Goal: Task Accomplishment & Management: Complete application form

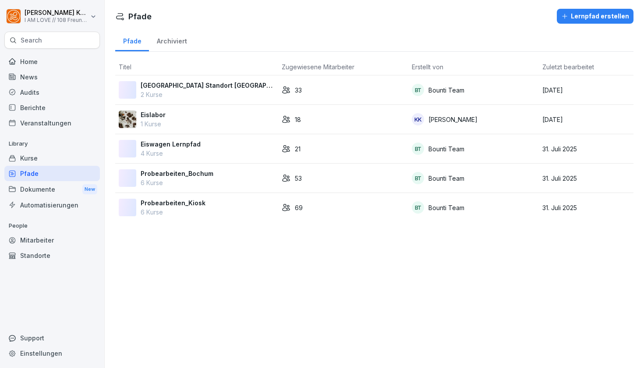
click at [42, 237] on div "Mitarbeiter" at bounding box center [52, 239] width 96 height 15
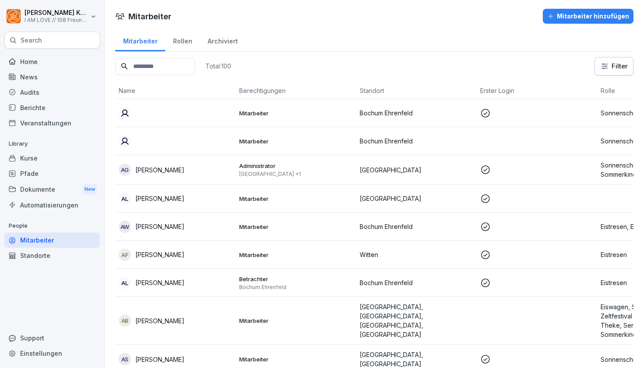
click at [176, 69] on input at bounding box center [155, 66] width 80 height 17
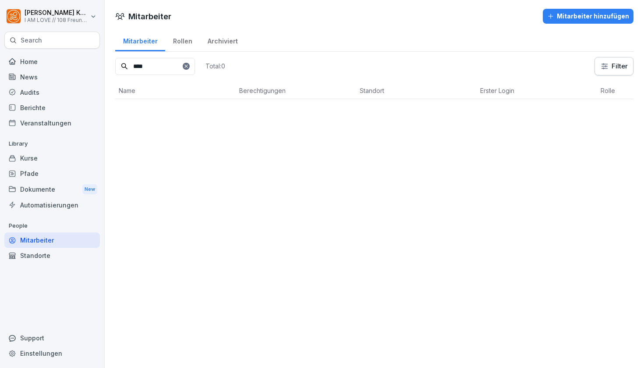
type input "****"
drag, startPoint x: 176, startPoint y: 69, endPoint x: 569, endPoint y: 15, distance: 396.9
click at [569, 15] on div "Mitarbeiter hinzufügen" at bounding box center [589, 16] width 82 height 10
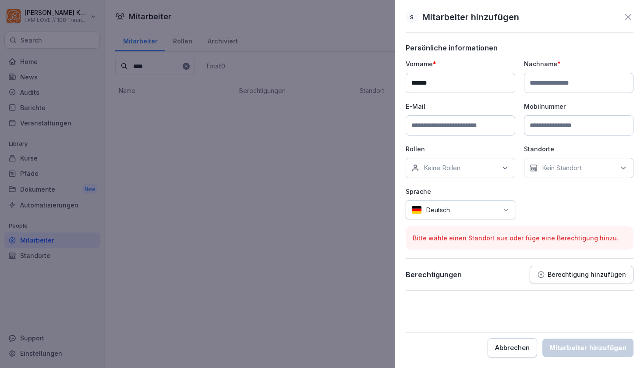
type input "******"
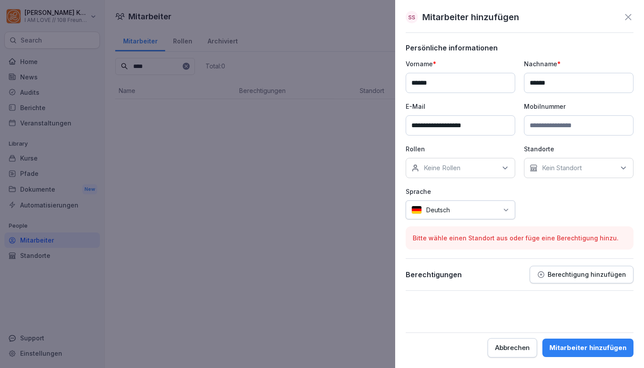
type input "**********"
click at [508, 167] on icon at bounding box center [505, 168] width 9 height 9
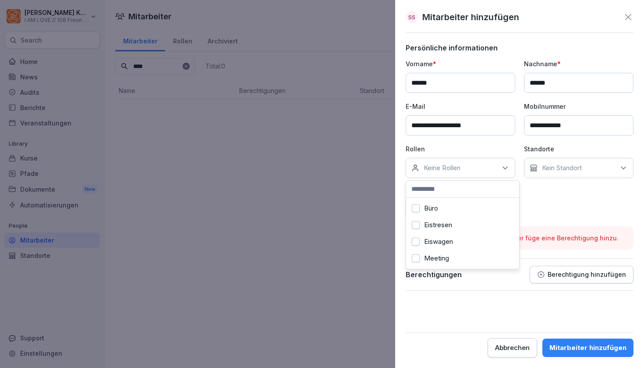
click at [415, 227] on button "Eistresen" at bounding box center [416, 225] width 8 height 8
click at [415, 242] on button "Eiswagen" at bounding box center [416, 242] width 8 height 8
click at [416, 233] on button "Produktion" at bounding box center [416, 235] width 8 height 8
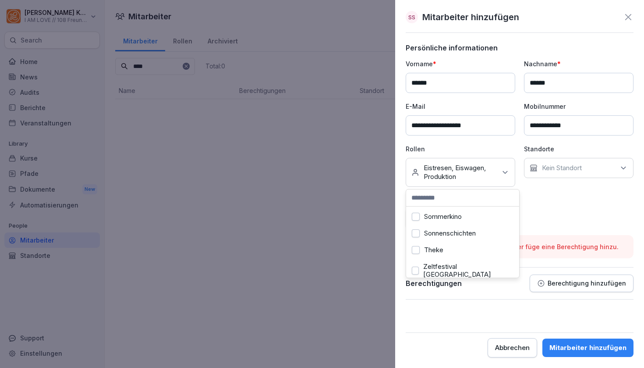
scroll to position [133, 0]
click at [417, 250] on button "Theke" at bounding box center [416, 250] width 8 height 8
click at [416, 217] on button "Büro" at bounding box center [416, 217] width 8 height 8
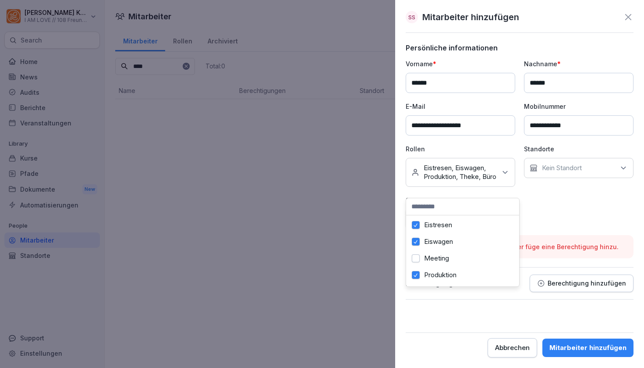
click at [419, 258] on button "Meeting" at bounding box center [416, 258] width 8 height 8
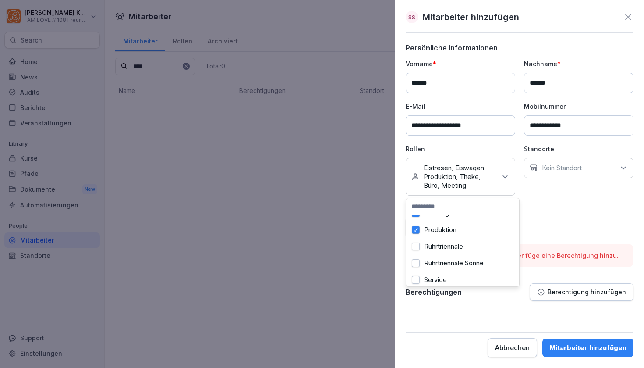
scroll to position [64, 0]
click at [415, 243] on button "Ruhrtriennale" at bounding box center [416, 245] width 8 height 8
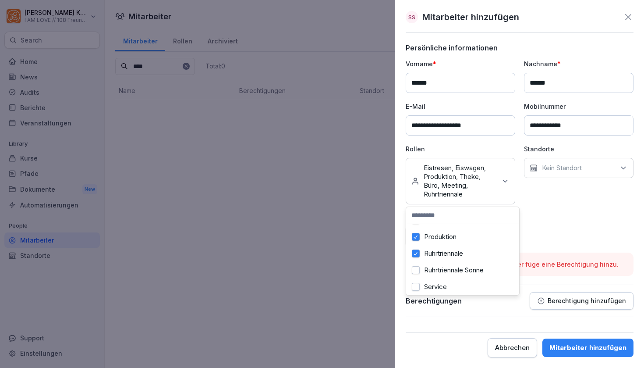
click at [416, 270] on button "Ruhrtriennale Sonne" at bounding box center [416, 270] width 8 height 8
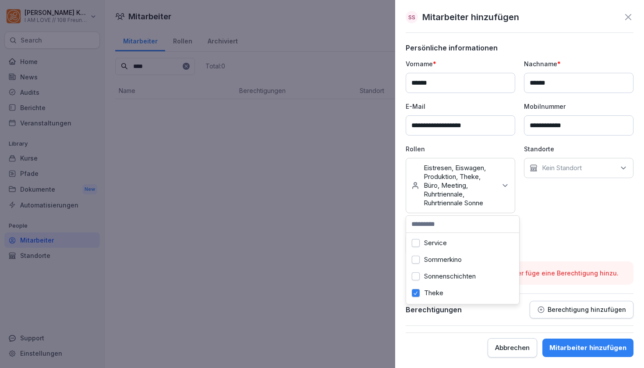
scroll to position [120, 0]
click at [417, 242] on button "Service" at bounding box center [416, 240] width 8 height 8
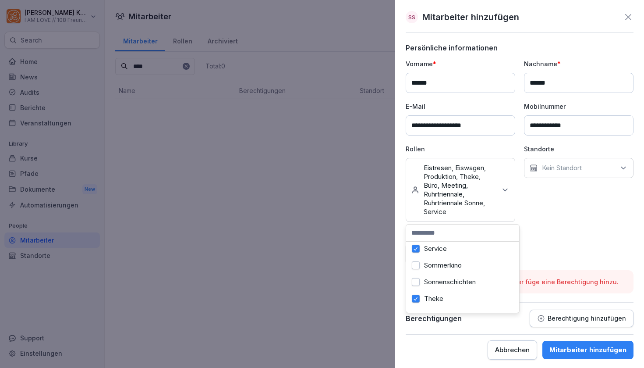
click at [416, 264] on button "Sommerkino" at bounding box center [416, 265] width 8 height 8
click at [416, 285] on button "Sonnenschichten" at bounding box center [416, 282] width 8 height 8
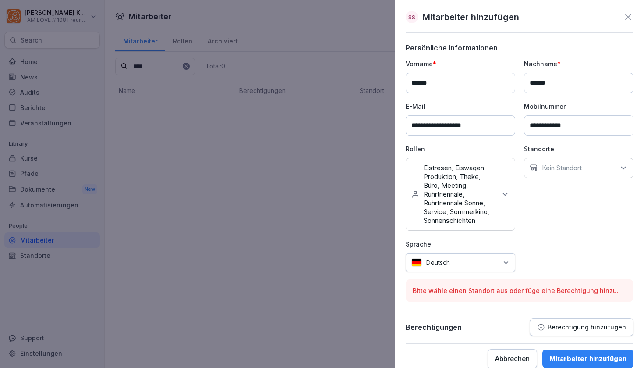
click at [556, 206] on div "Standorte Kein Standort" at bounding box center [579, 187] width 110 height 86
click at [622, 165] on icon at bounding box center [623, 168] width 9 height 9
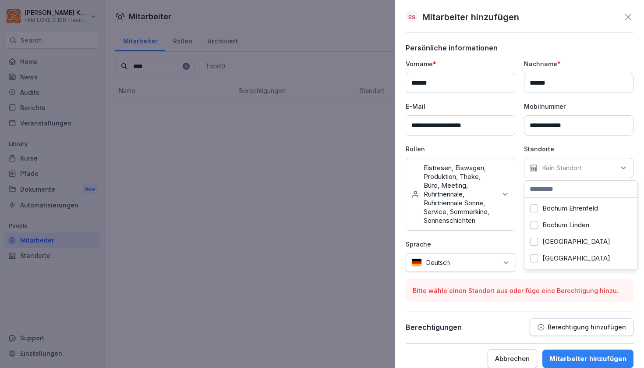
scroll to position [0, 0]
click at [532, 209] on button "Bochum Ehrenfeld" at bounding box center [534, 208] width 8 height 8
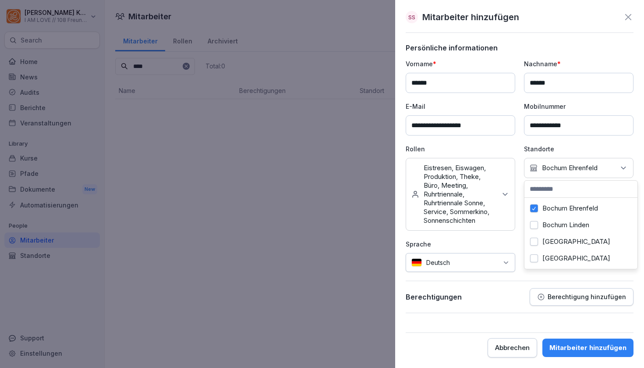
click at [534, 225] on button "Bochum Linden" at bounding box center [534, 225] width 8 height 8
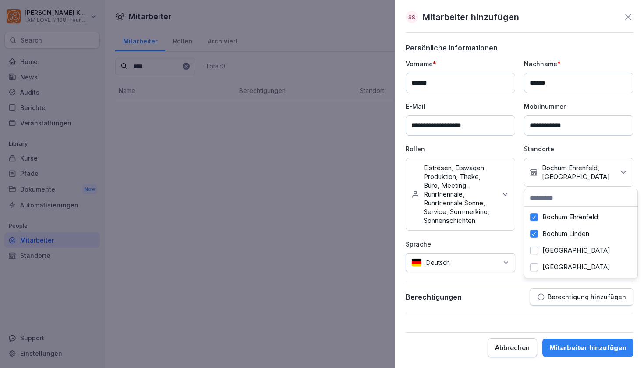
click at [534, 249] on button "[GEOGRAPHIC_DATA]" at bounding box center [534, 250] width 8 height 8
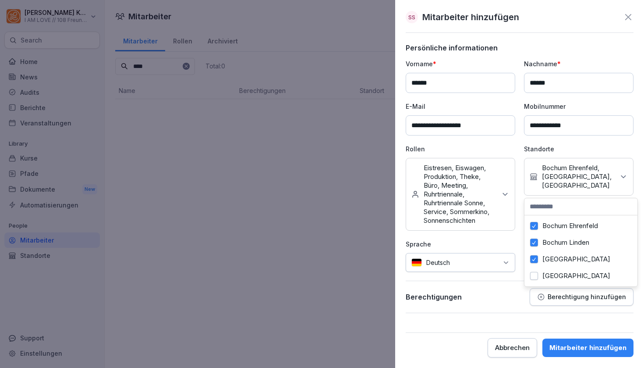
click at [536, 271] on div "[GEOGRAPHIC_DATA]" at bounding box center [581, 275] width 109 height 17
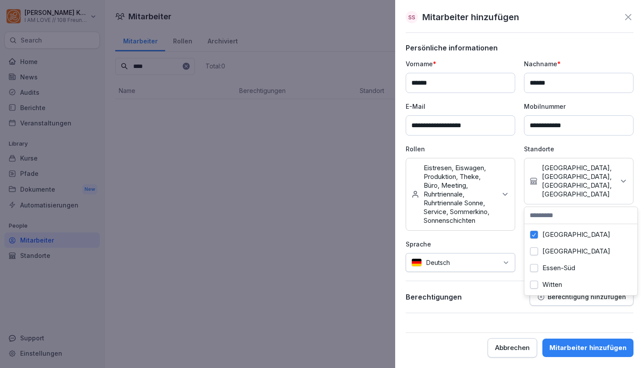
scroll to position [50, 0]
click at [538, 253] on button "[GEOGRAPHIC_DATA]" at bounding box center [534, 251] width 8 height 8
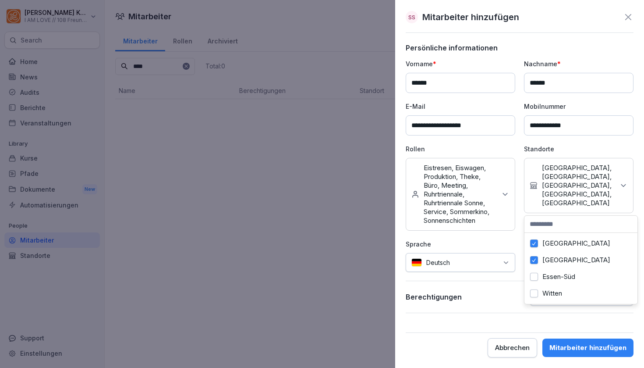
click at [535, 277] on button "Essen-Süd" at bounding box center [534, 277] width 8 height 8
click at [534, 292] on button "Witten" at bounding box center [534, 293] width 8 height 8
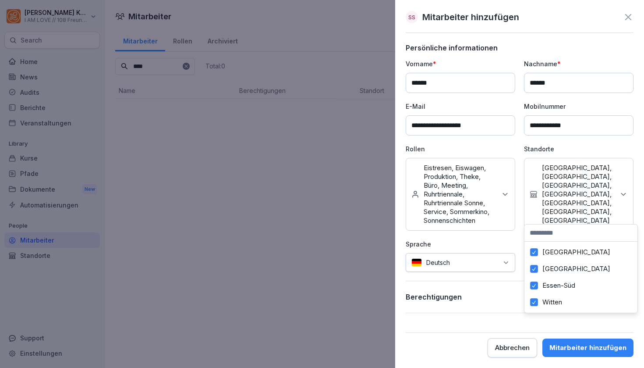
click at [523, 235] on div "**********" at bounding box center [520, 165] width 228 height 213
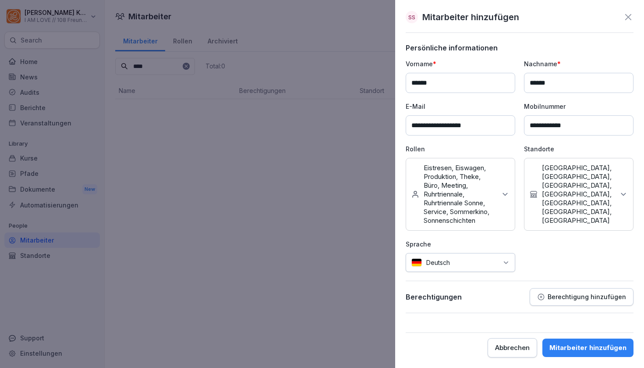
click at [579, 298] on p "Berechtigung hinzufügen" at bounding box center [587, 296] width 78 height 7
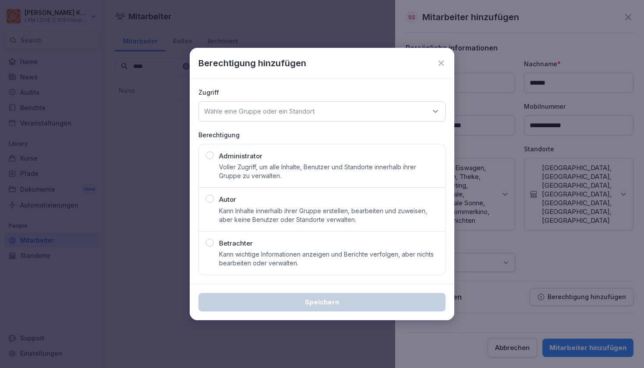
click at [210, 200] on div "button" at bounding box center [210, 199] width 8 height 8
click at [304, 112] on p "Wähle eine Gruppe oder ein Standort" at bounding box center [259, 111] width 110 height 9
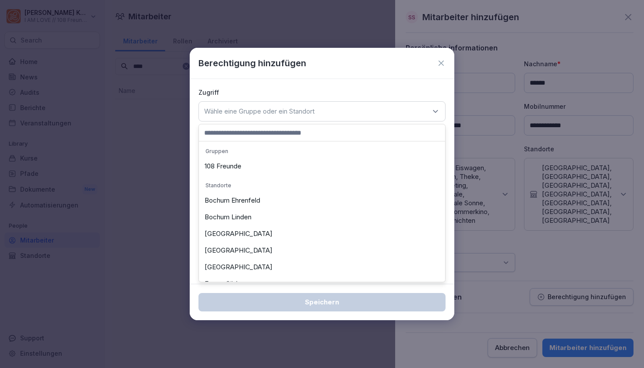
click at [234, 165] on div "108 Freunde" at bounding box center [322, 166] width 242 height 17
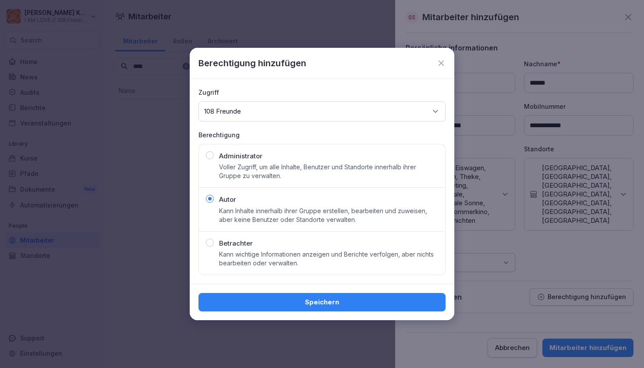
click at [279, 300] on div "Speichern" at bounding box center [322, 302] width 233 height 10
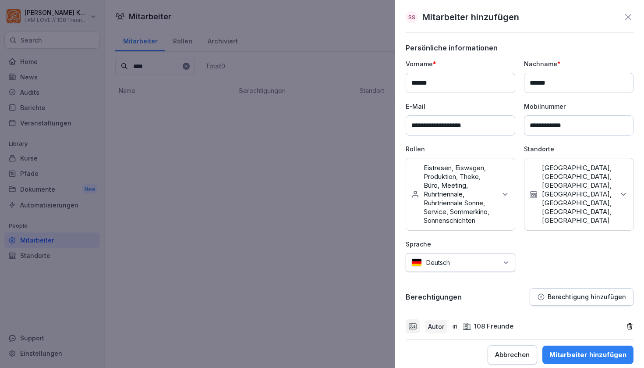
click at [584, 355] on div "Mitarbeiter hinzufügen" at bounding box center [588, 355] width 77 height 10
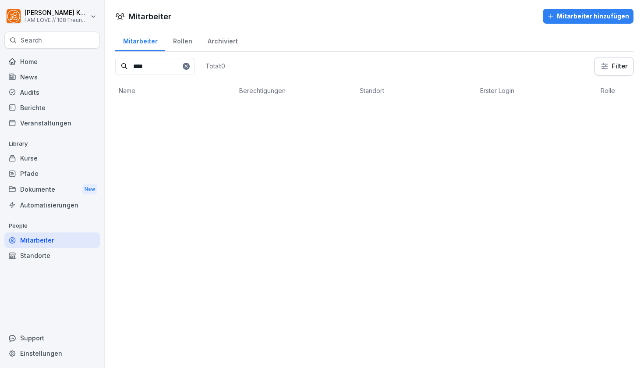
click at [176, 69] on input "****" at bounding box center [155, 66] width 80 height 17
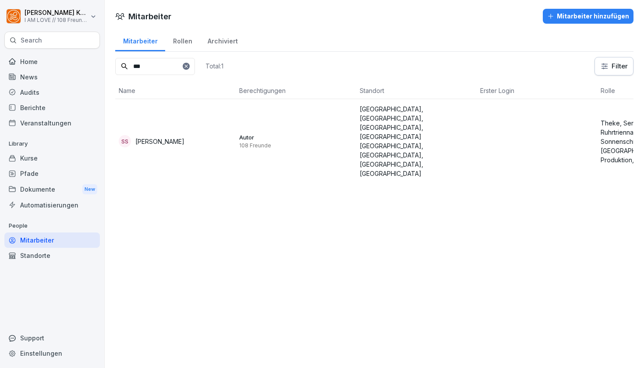
type input "***"
click at [155, 105] on td "SS [PERSON_NAME]" at bounding box center [175, 141] width 121 height 84
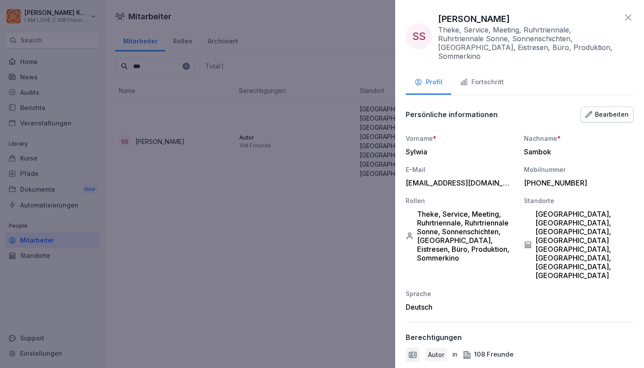
scroll to position [0, 0]
click at [629, 18] on icon at bounding box center [628, 17] width 11 height 11
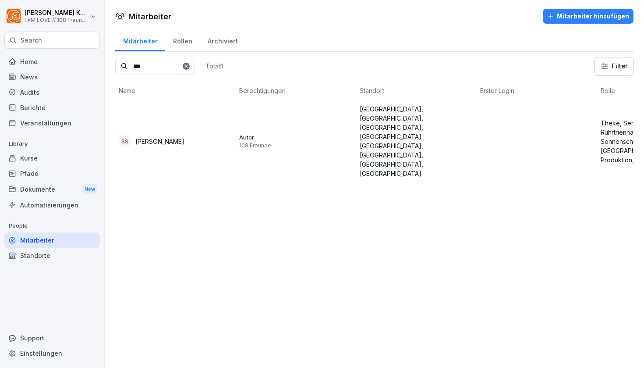
click at [410, 128] on p "[GEOGRAPHIC_DATA], [GEOGRAPHIC_DATA], [GEOGRAPHIC_DATA], [GEOGRAPHIC_DATA] [GEO…" at bounding box center [417, 141] width 114 height 74
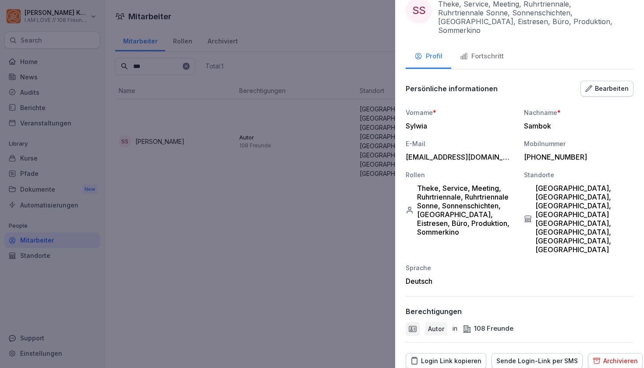
scroll to position [25, 0]
click at [516, 356] on div "Sende Login-Link per SMS" at bounding box center [538, 361] width 82 height 10
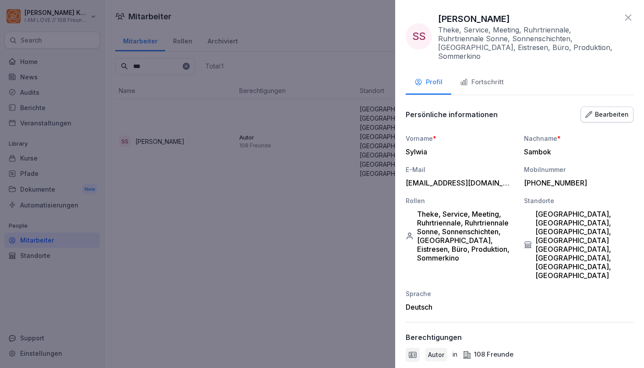
scroll to position [0, 0]
click at [380, 271] on div at bounding box center [322, 184] width 644 height 368
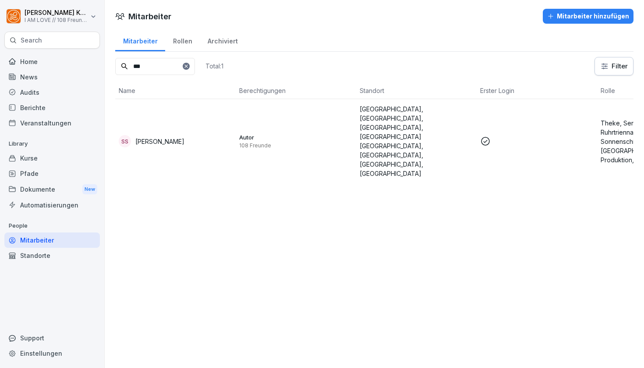
click at [47, 62] on div "Home" at bounding box center [52, 61] width 96 height 15
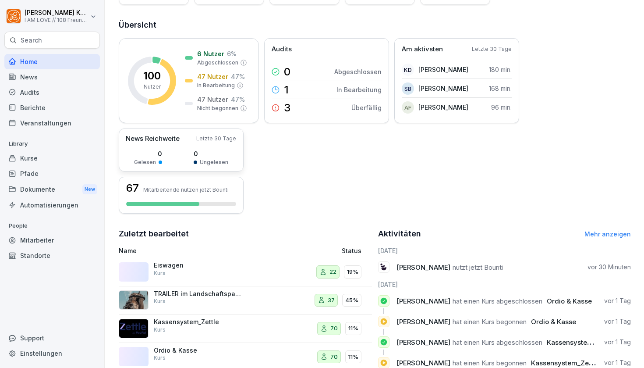
scroll to position [96, 0]
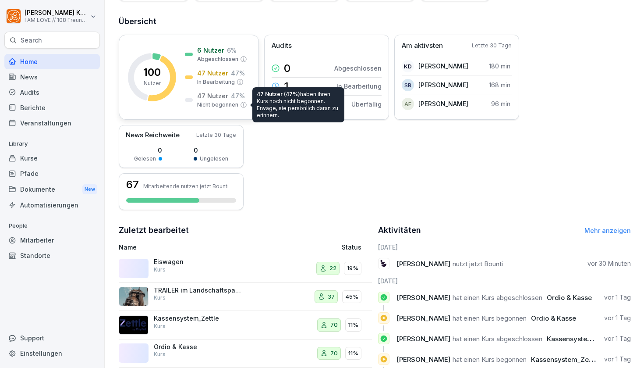
click at [219, 104] on p "Nicht begonnen" at bounding box center [217, 105] width 41 height 8
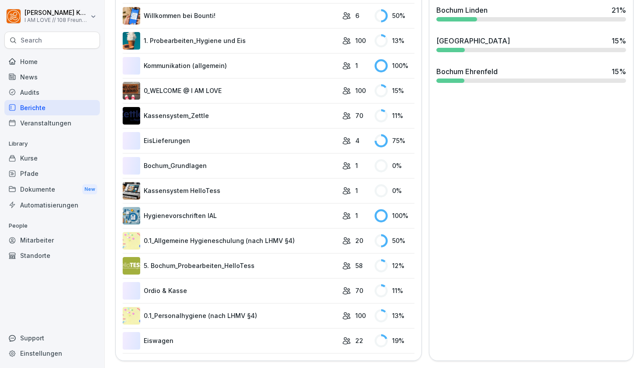
scroll to position [410, 0]
click at [206, 289] on link "Ordio & Kasse" at bounding box center [230, 291] width 215 height 18
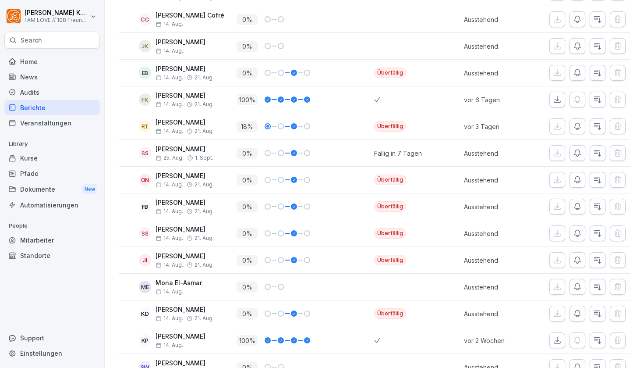
scroll to position [1408, 0]
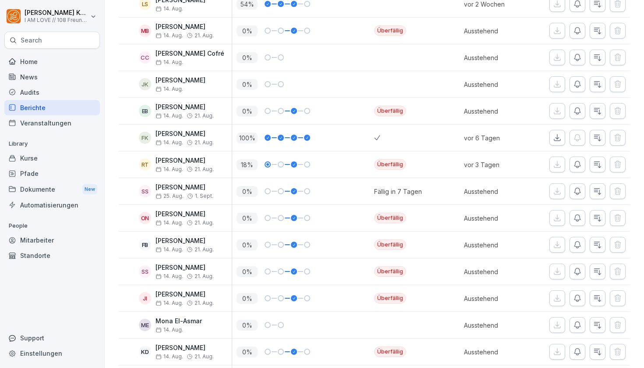
click at [181, 214] on p "[PERSON_NAME]" at bounding box center [185, 213] width 58 height 7
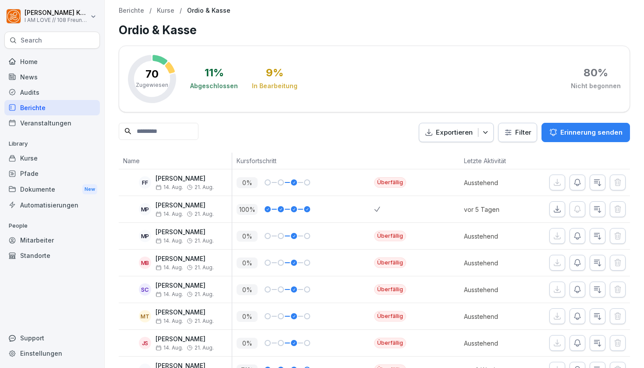
scroll to position [0, 0]
click at [40, 61] on div "Home" at bounding box center [52, 61] width 96 height 15
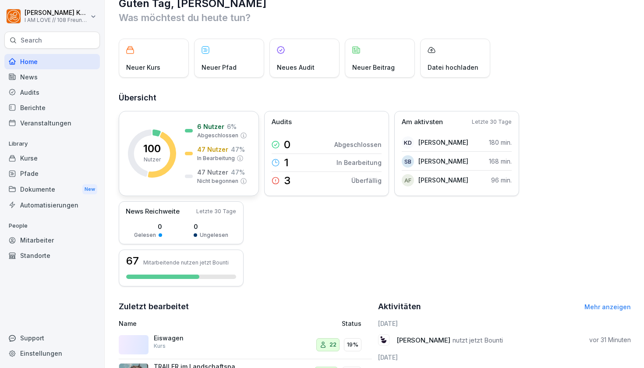
scroll to position [20, 0]
click at [287, 159] on p "1" at bounding box center [286, 161] width 5 height 11
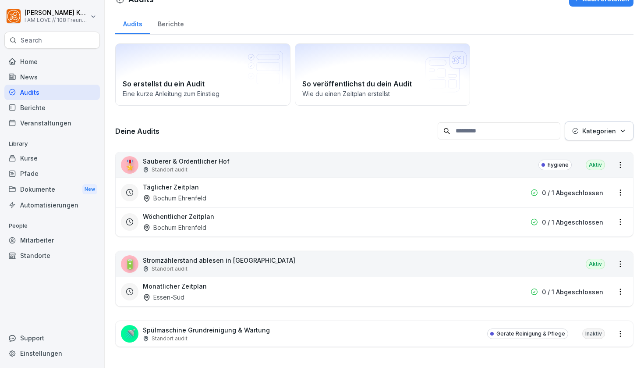
scroll to position [9, 0]
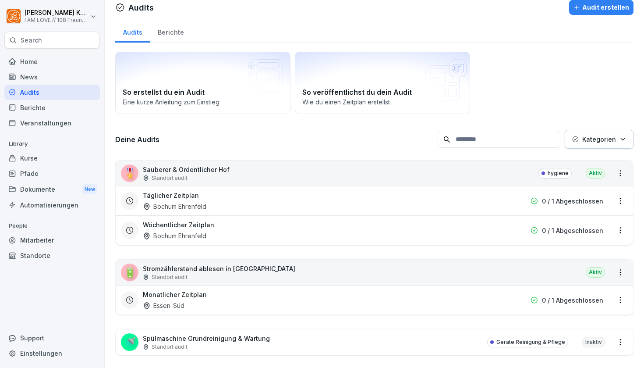
click at [37, 61] on div "Home" at bounding box center [52, 61] width 96 height 15
